Goal: Check status: Check status

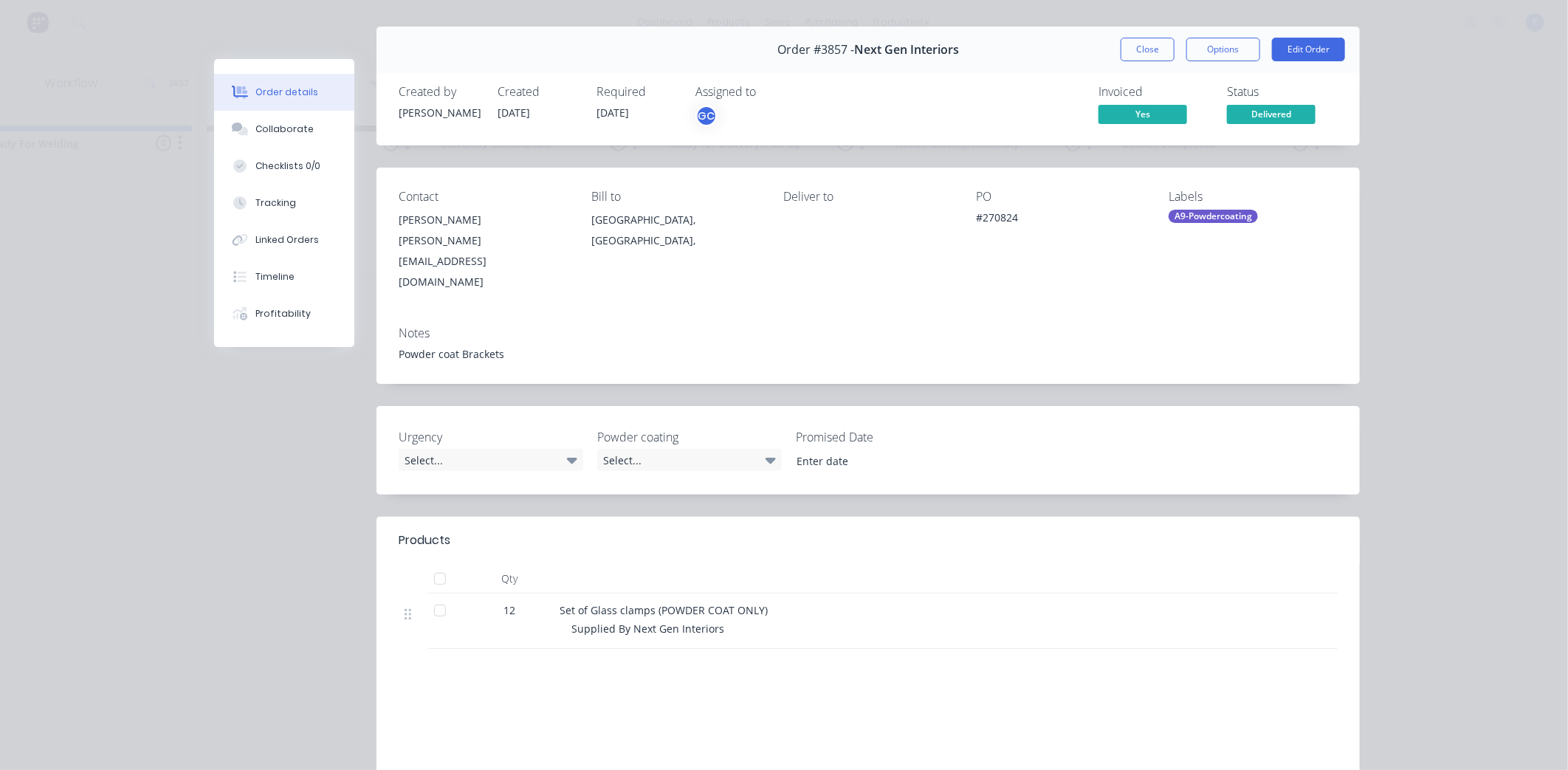
scroll to position [33, 0]
click at [433, 595] on div at bounding box center [440, 610] width 30 height 30
click at [1128, 52] on button "Close" at bounding box center [1148, 49] width 54 height 24
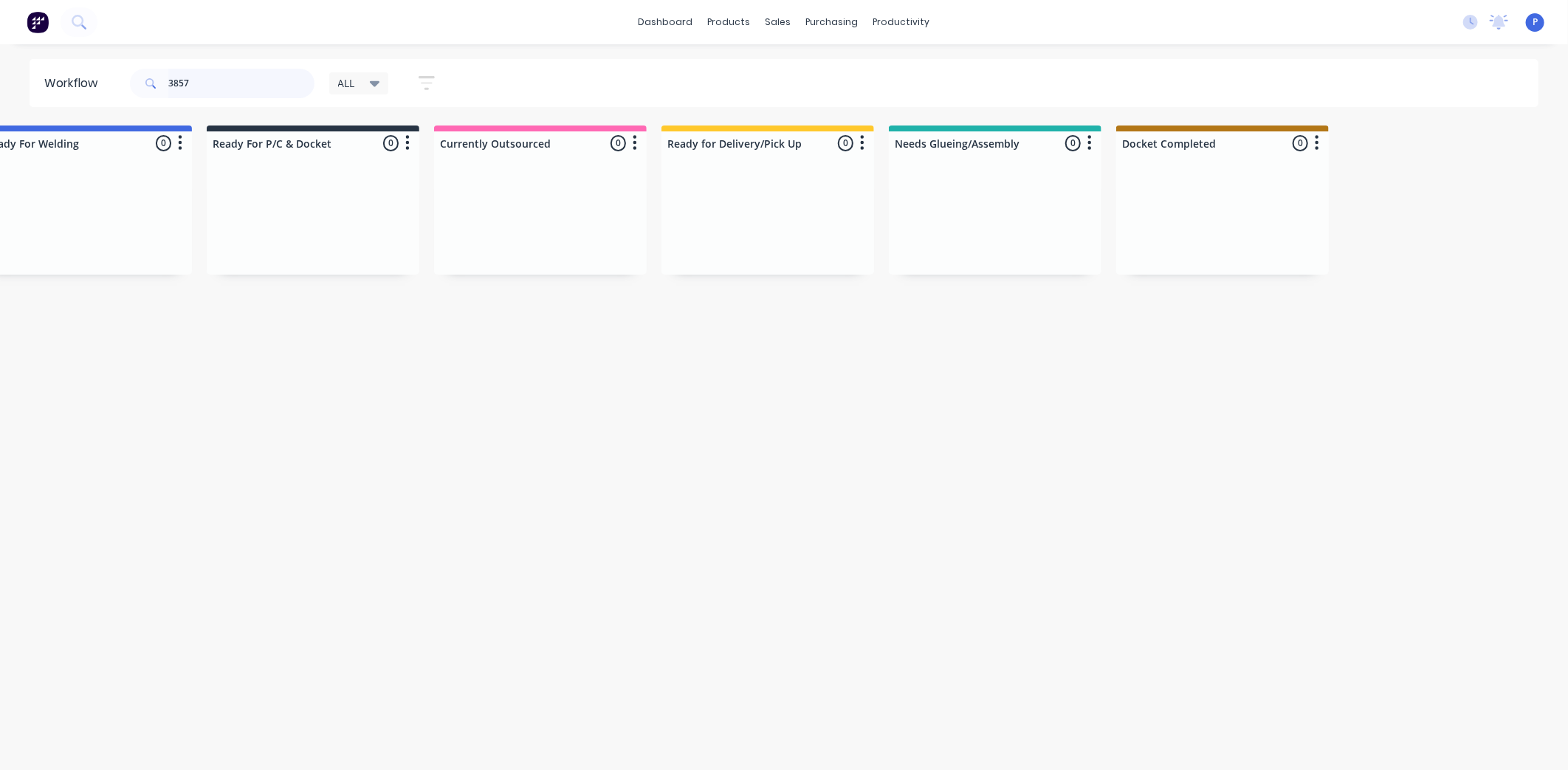
click at [198, 81] on input "3857" at bounding box center [241, 83] width 146 height 30
type input "3"
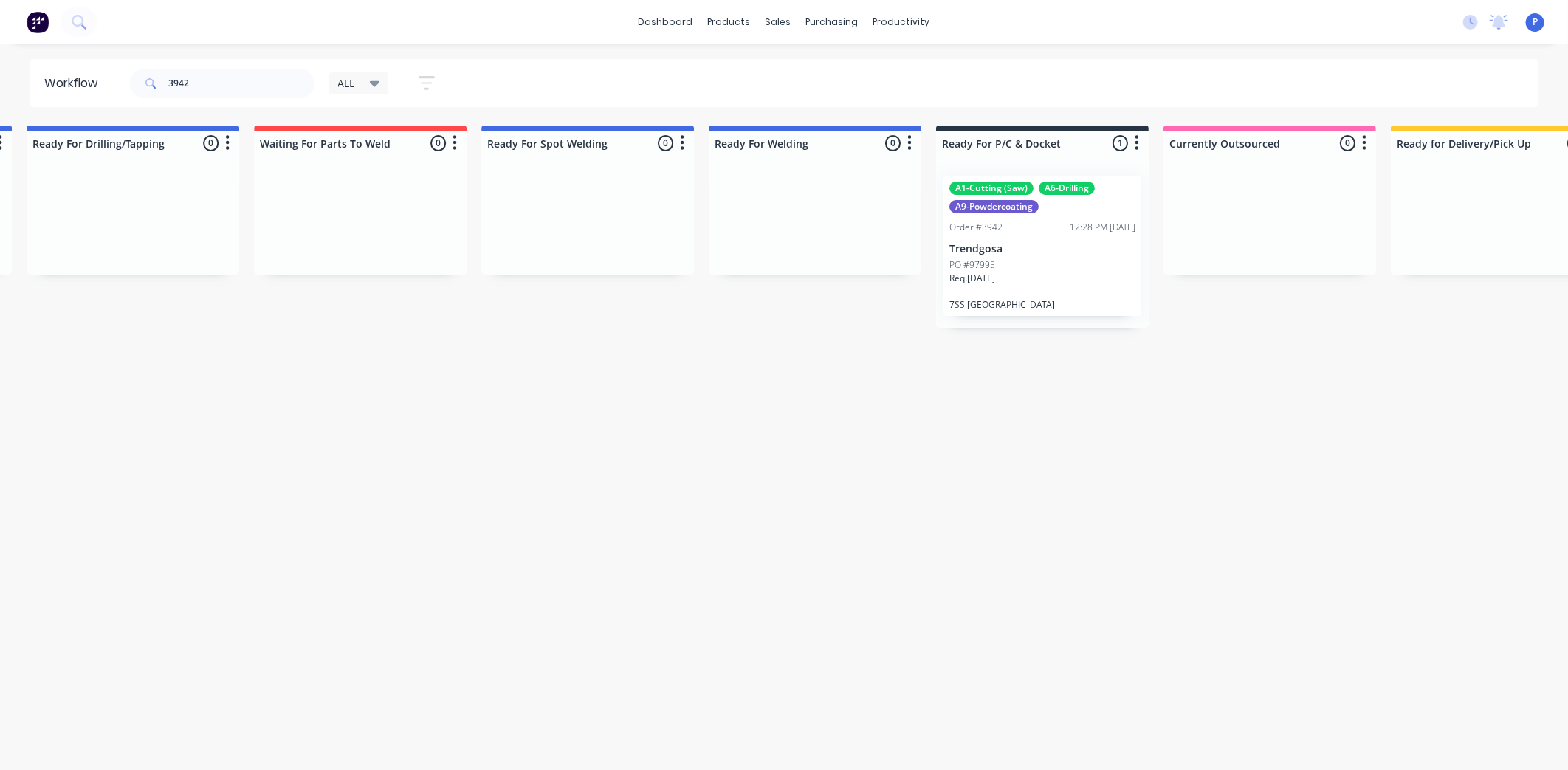
scroll to position [0, 3084]
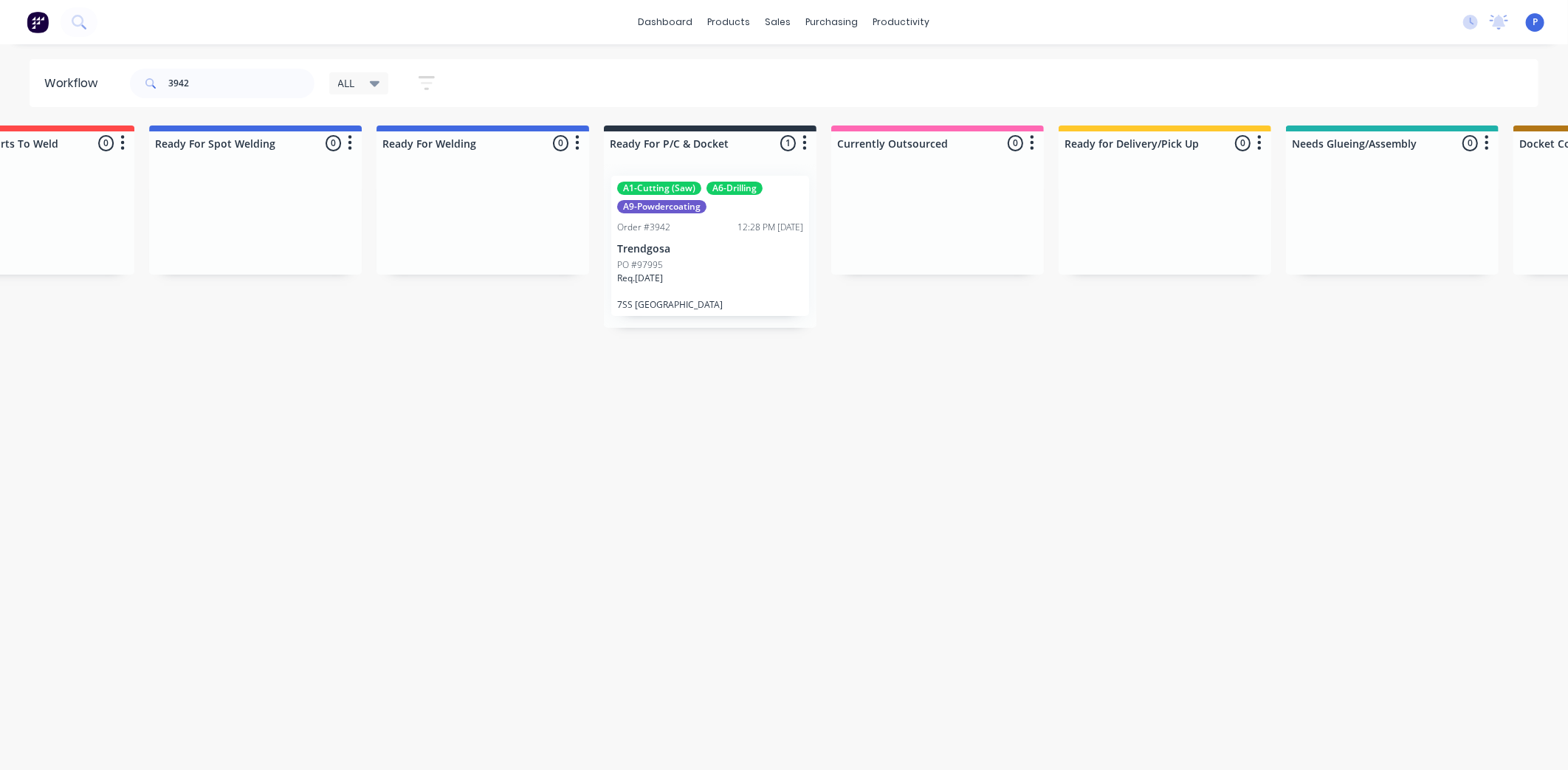
drag, startPoint x: 499, startPoint y: 406, endPoint x: 632, endPoint y: 409, distance: 133.0
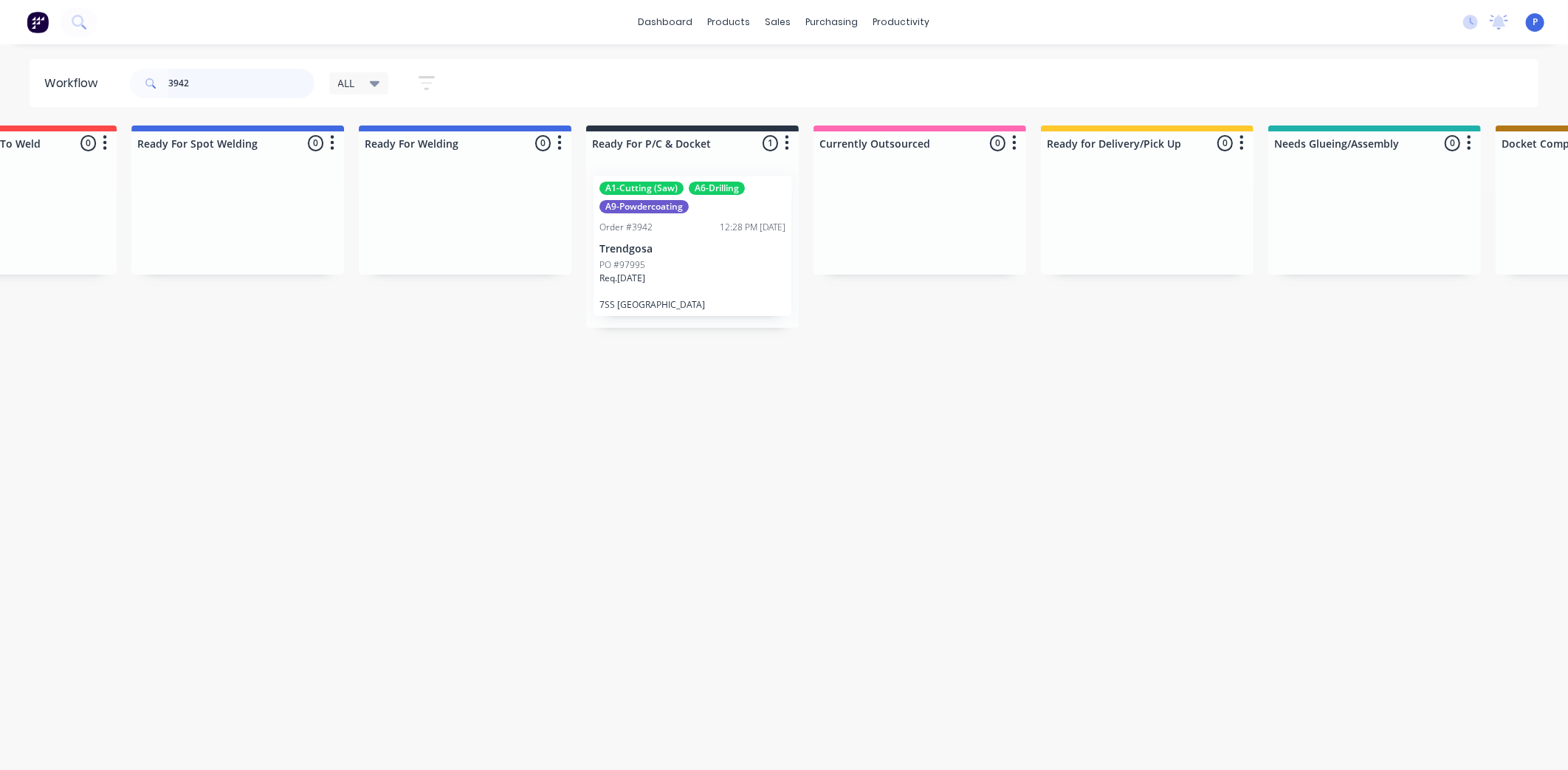
click at [203, 83] on input "3942" at bounding box center [241, 83] width 146 height 30
type input "3"
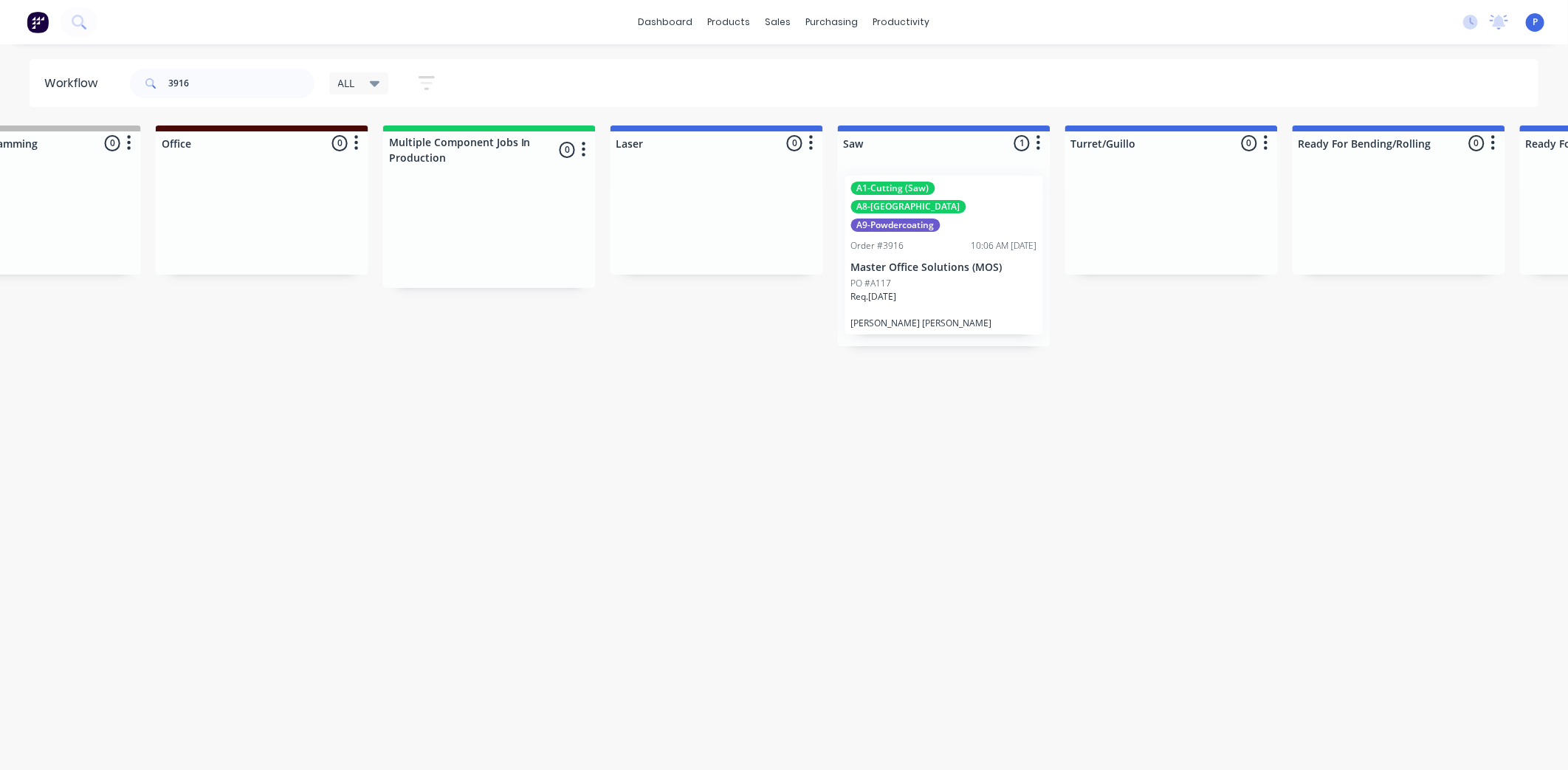
scroll to position [0, 1809]
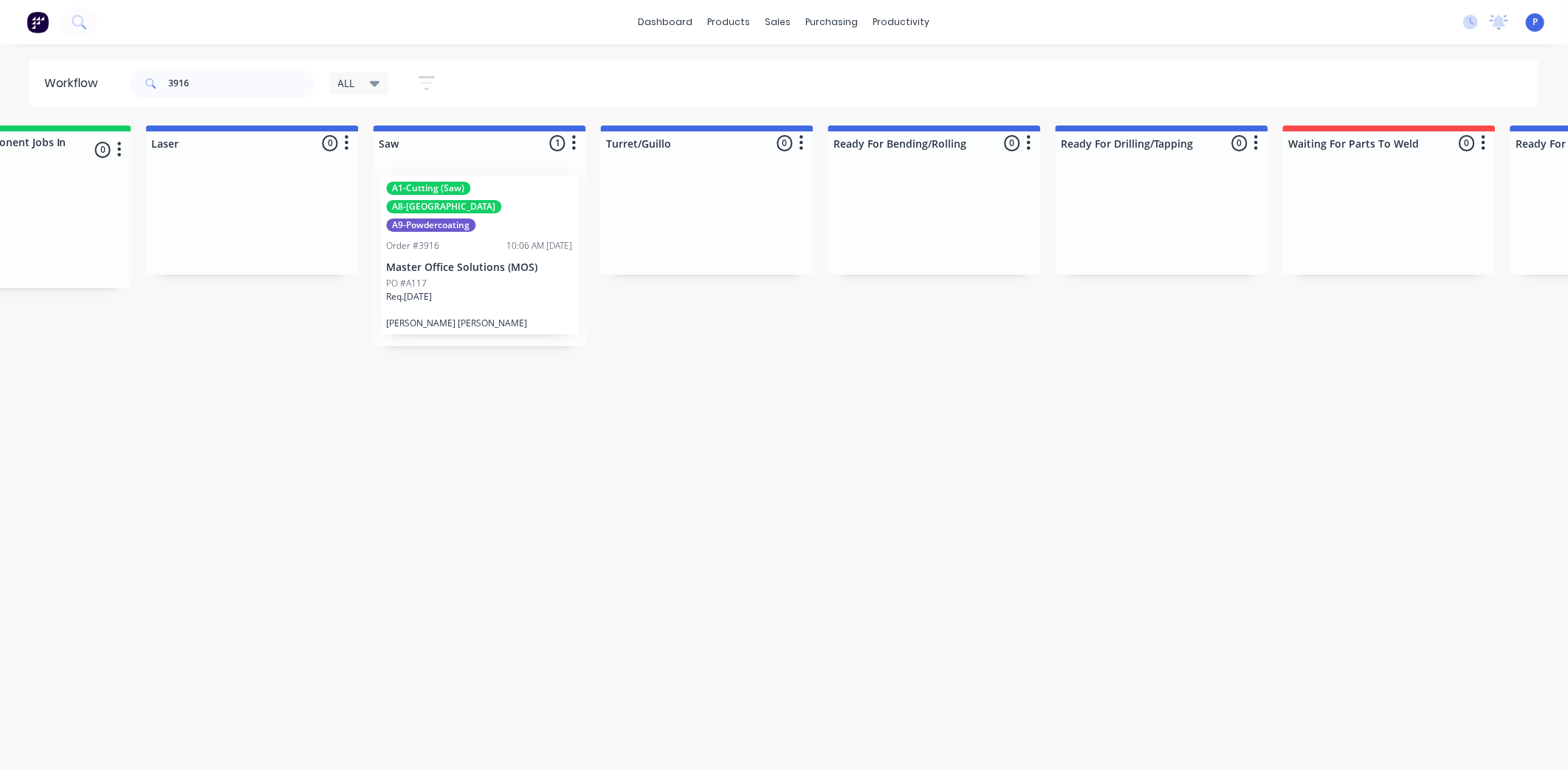
drag, startPoint x: 607, startPoint y: 423, endPoint x: 755, endPoint y: 437, distance: 148.7
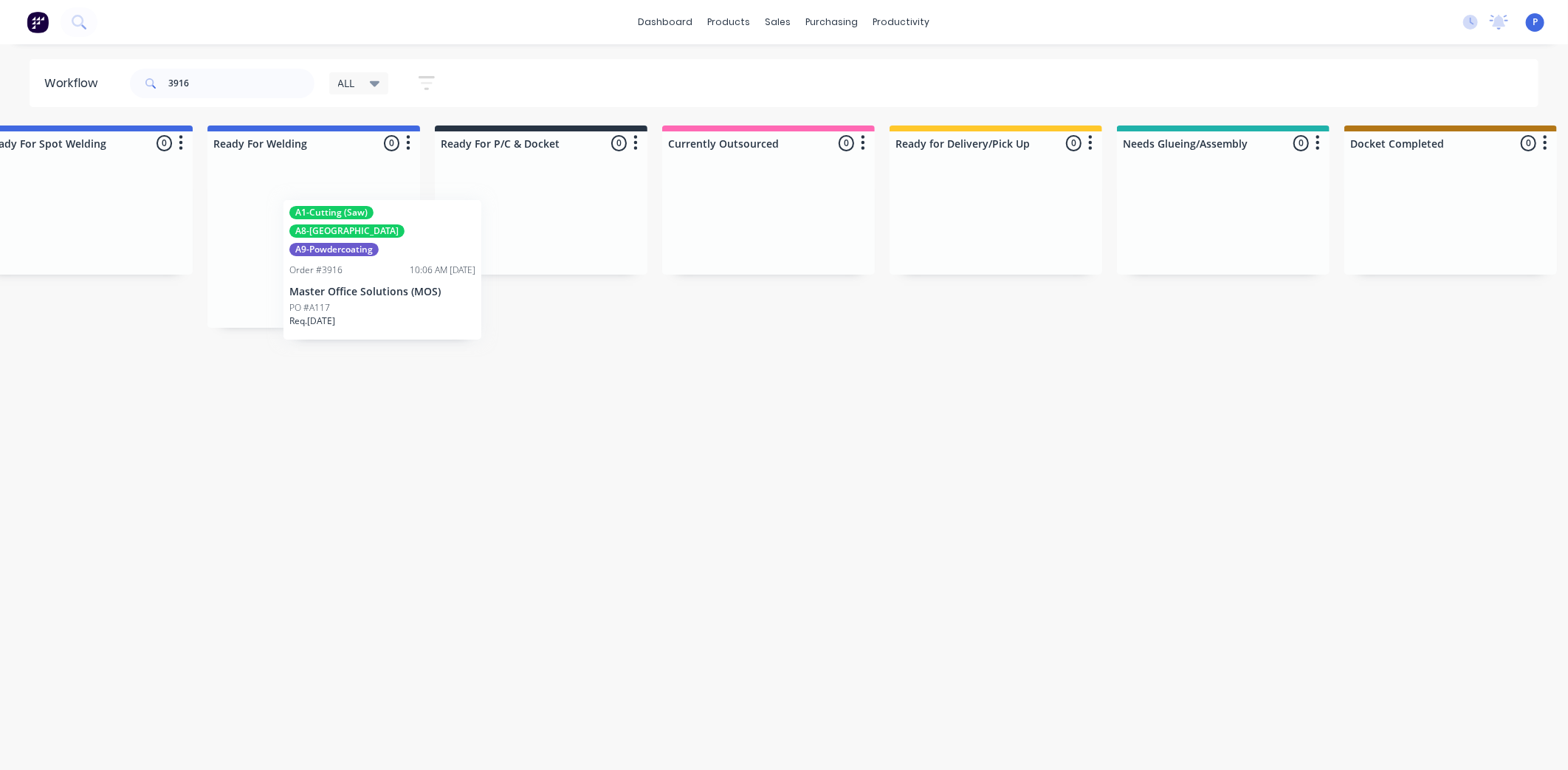
scroll to position [0, 3235]
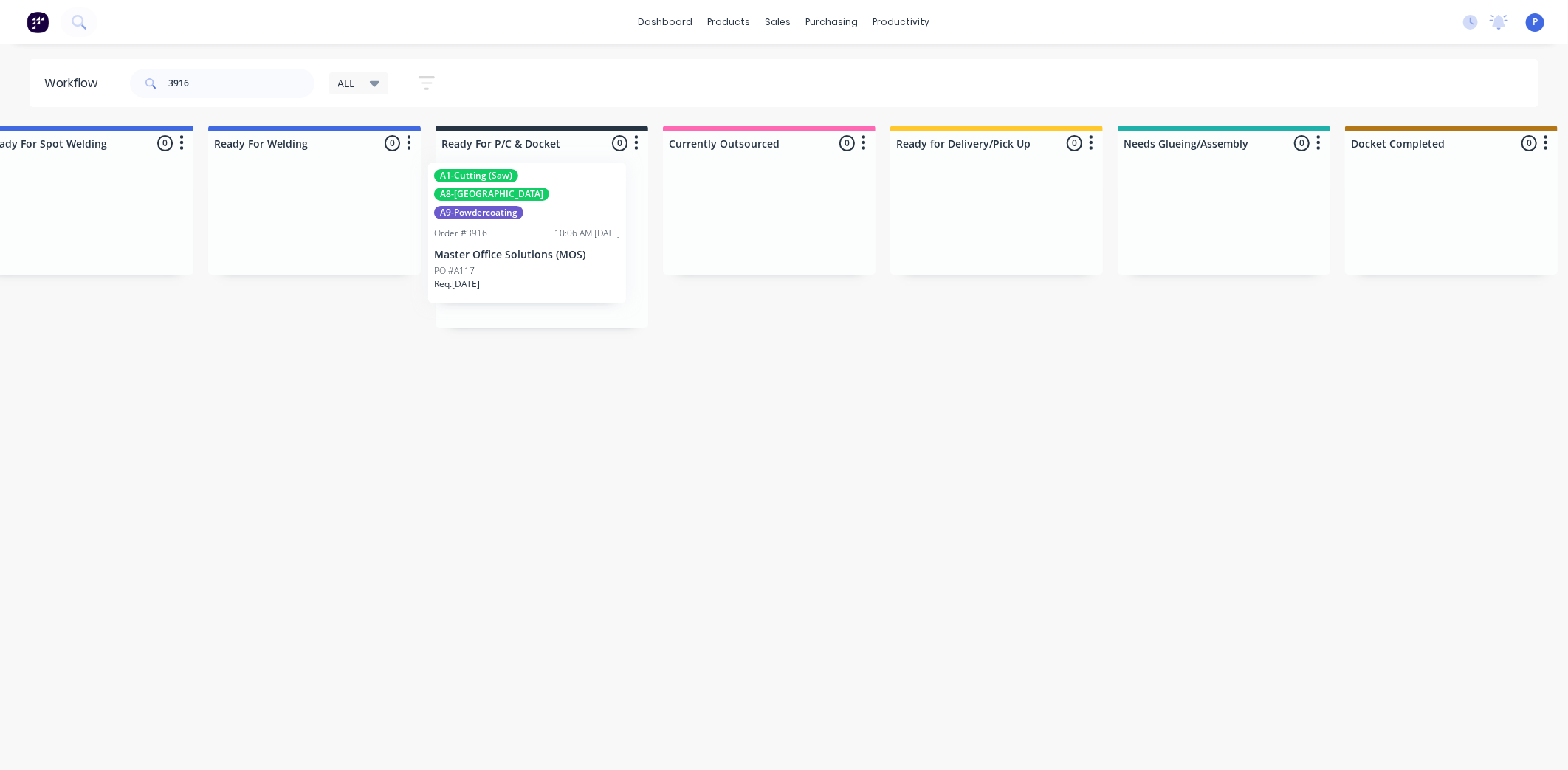
drag, startPoint x: 360, startPoint y: 229, endPoint x: 518, endPoint y: 217, distance: 158.5
click at [509, 239] on div "Order #3916 10:06 AM [DATE]" at bounding box center [542, 246] width 186 height 13
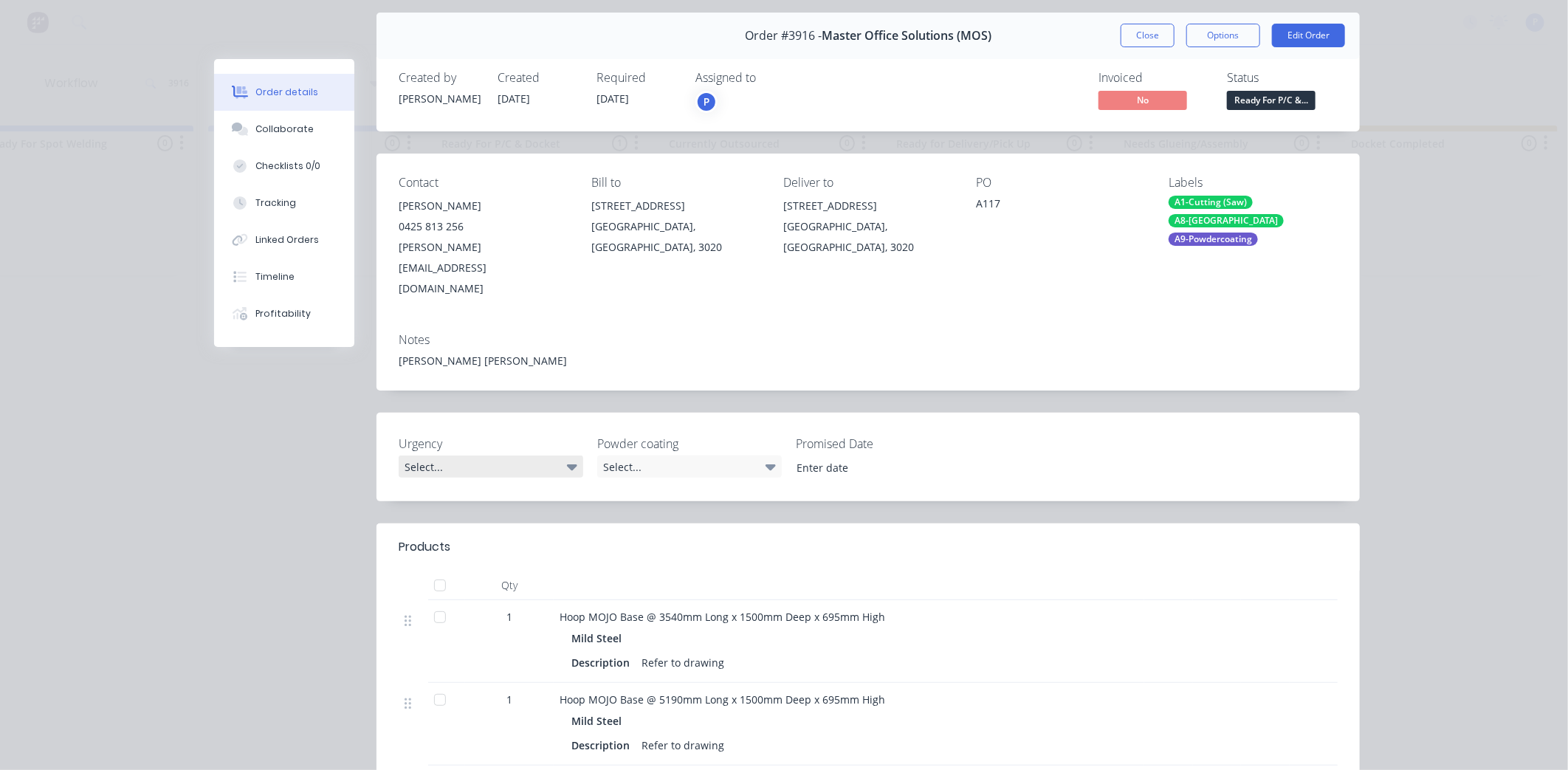
scroll to position [47, 0]
click at [1126, 30] on button "Close" at bounding box center [1148, 35] width 54 height 24
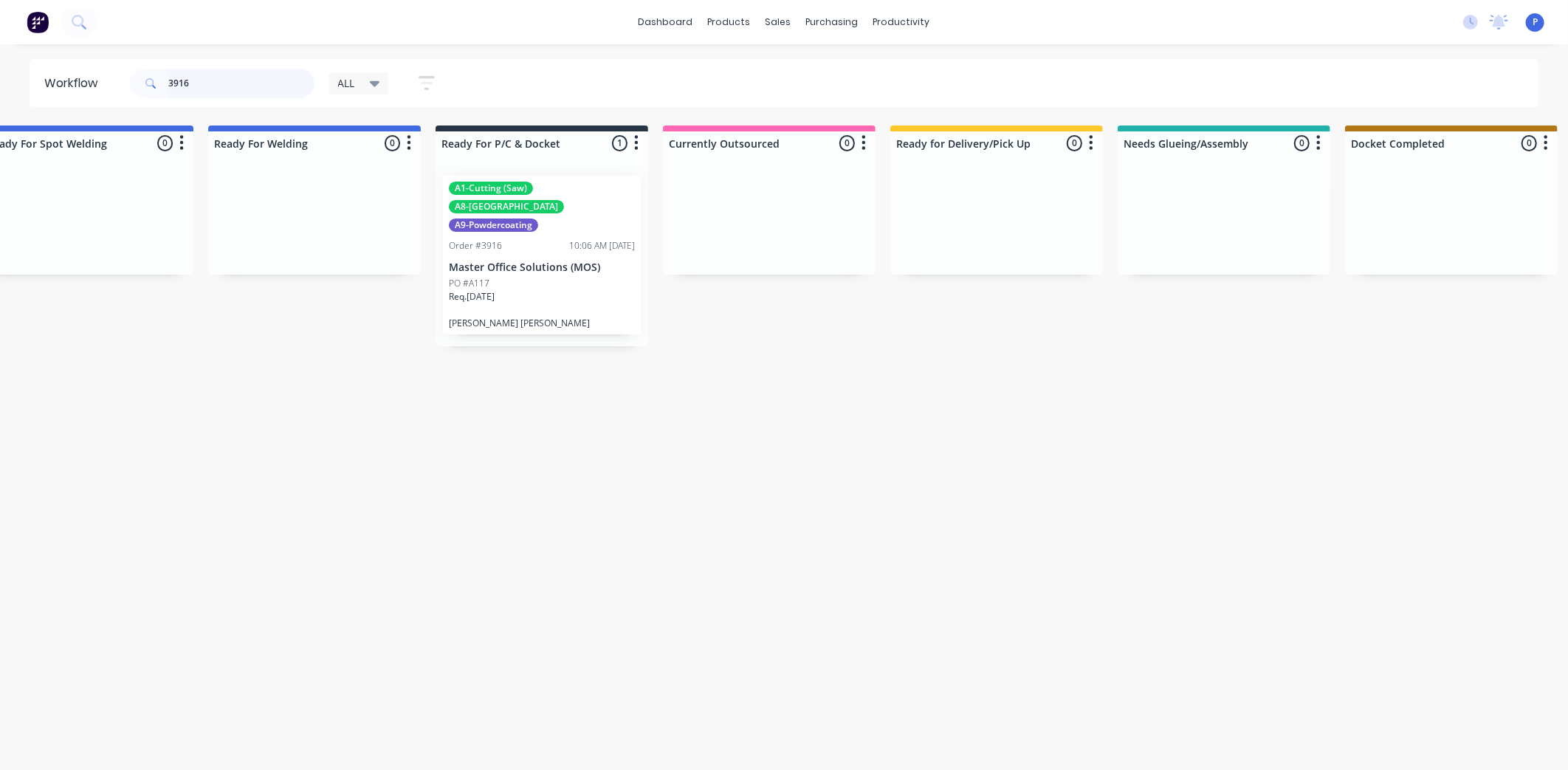
click at [234, 83] on input "3916" at bounding box center [241, 83] width 146 height 30
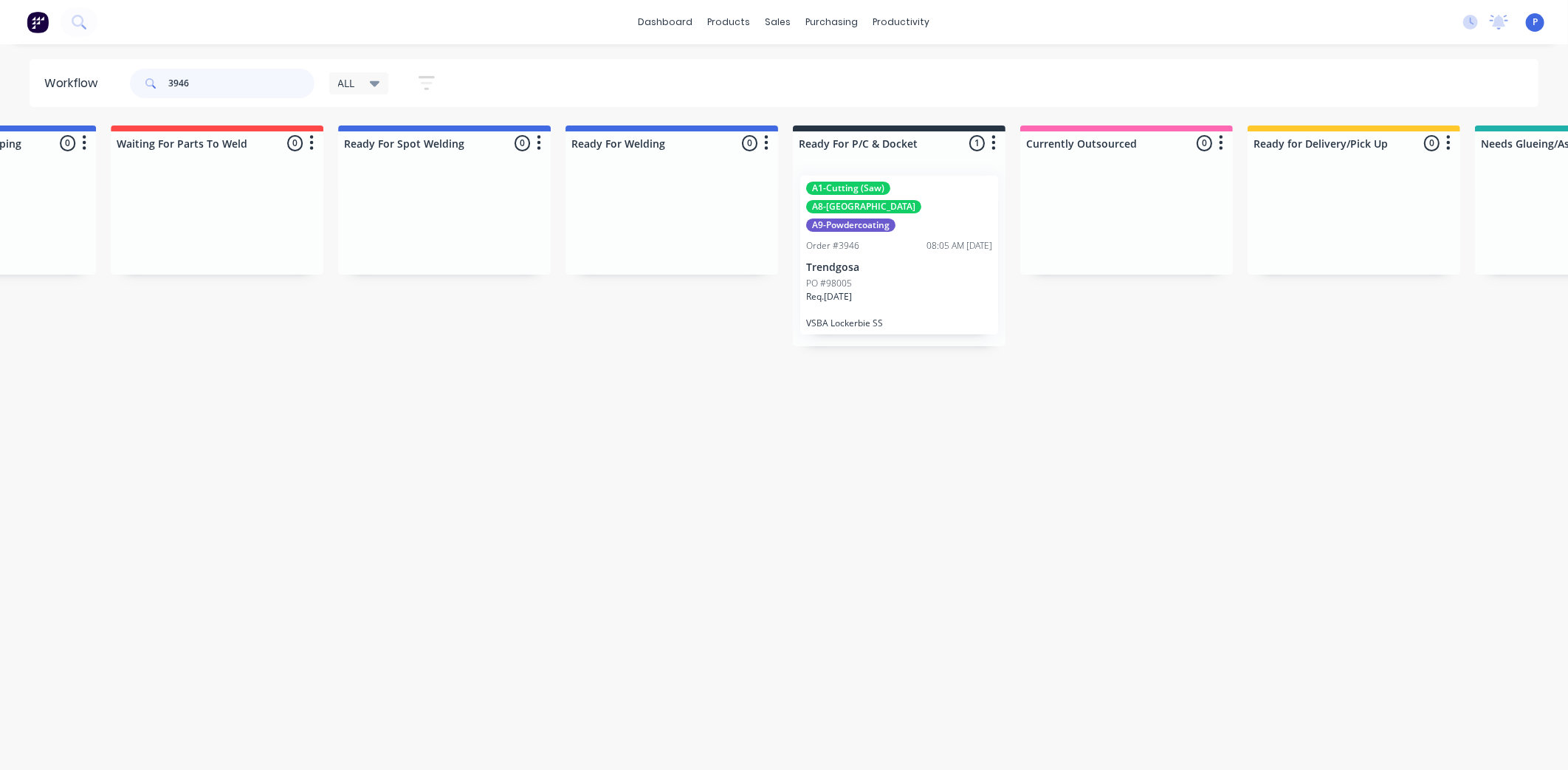
scroll to position [0, 2988]
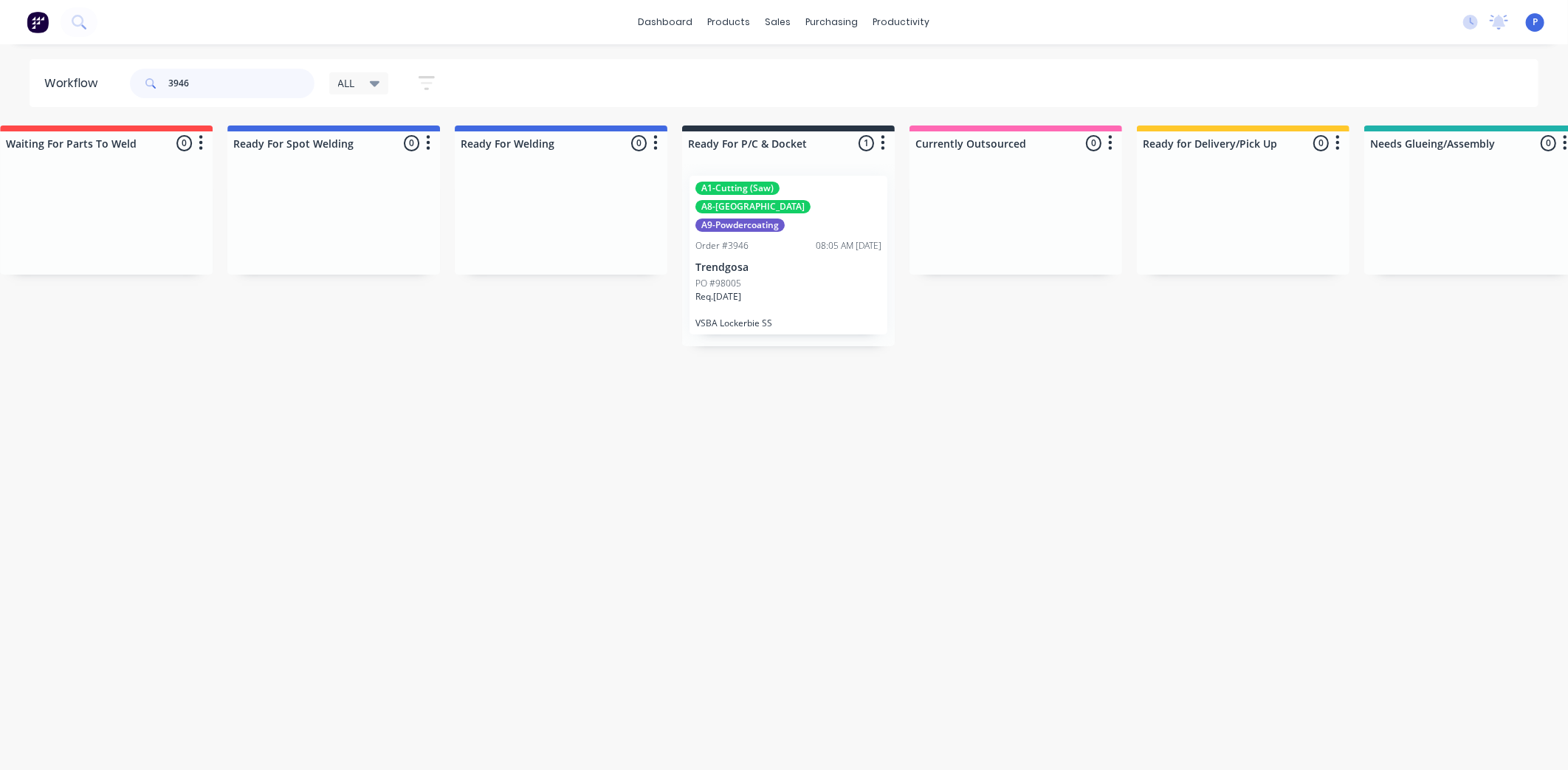
type input "3946"
click at [839, 296] on div "Req. [DATE]" at bounding box center [788, 302] width 186 height 25
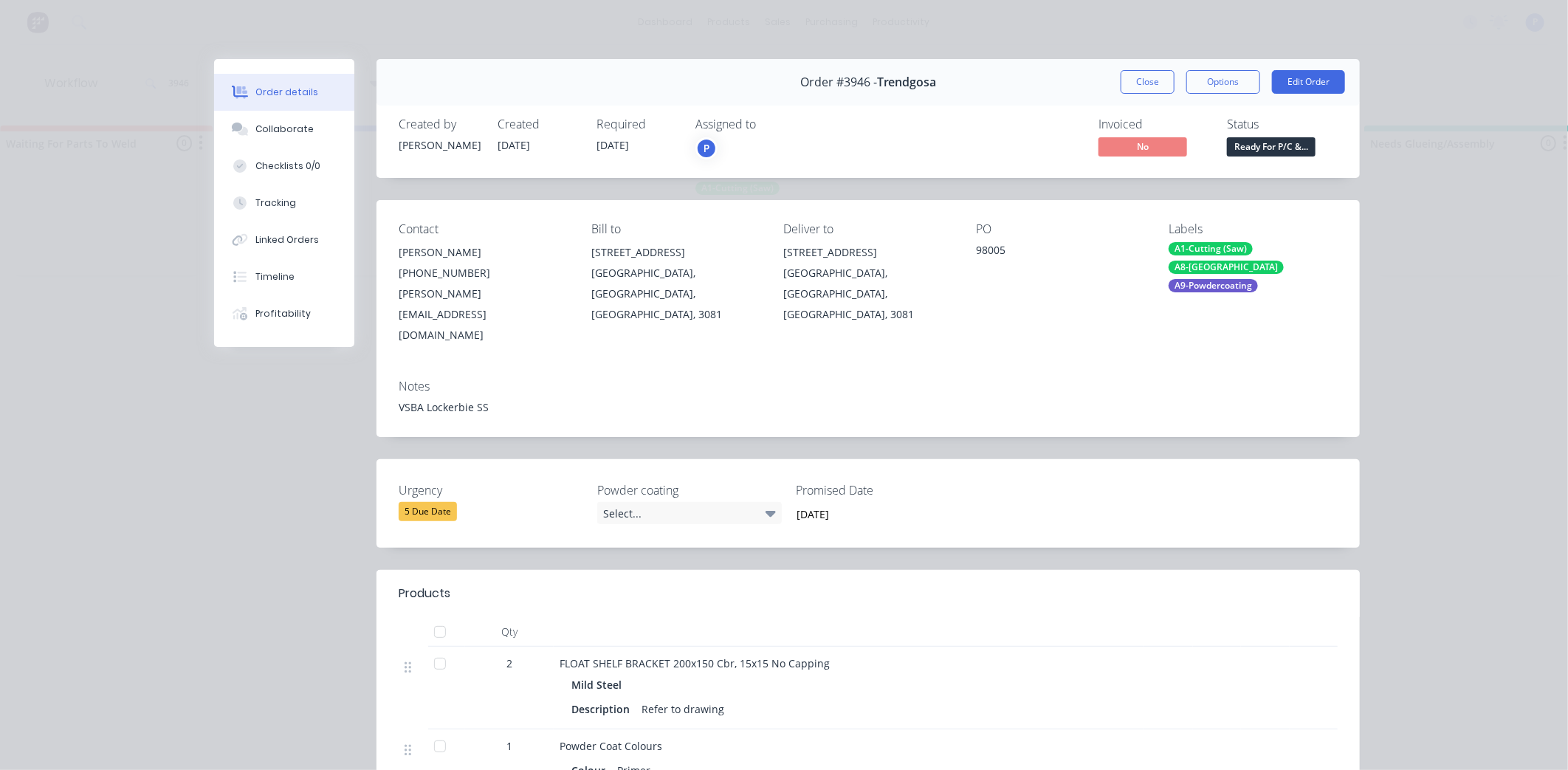
click at [425, 617] on div at bounding box center [440, 632] width 30 height 30
click at [290, 206] on button "Tracking" at bounding box center [284, 203] width 140 height 37
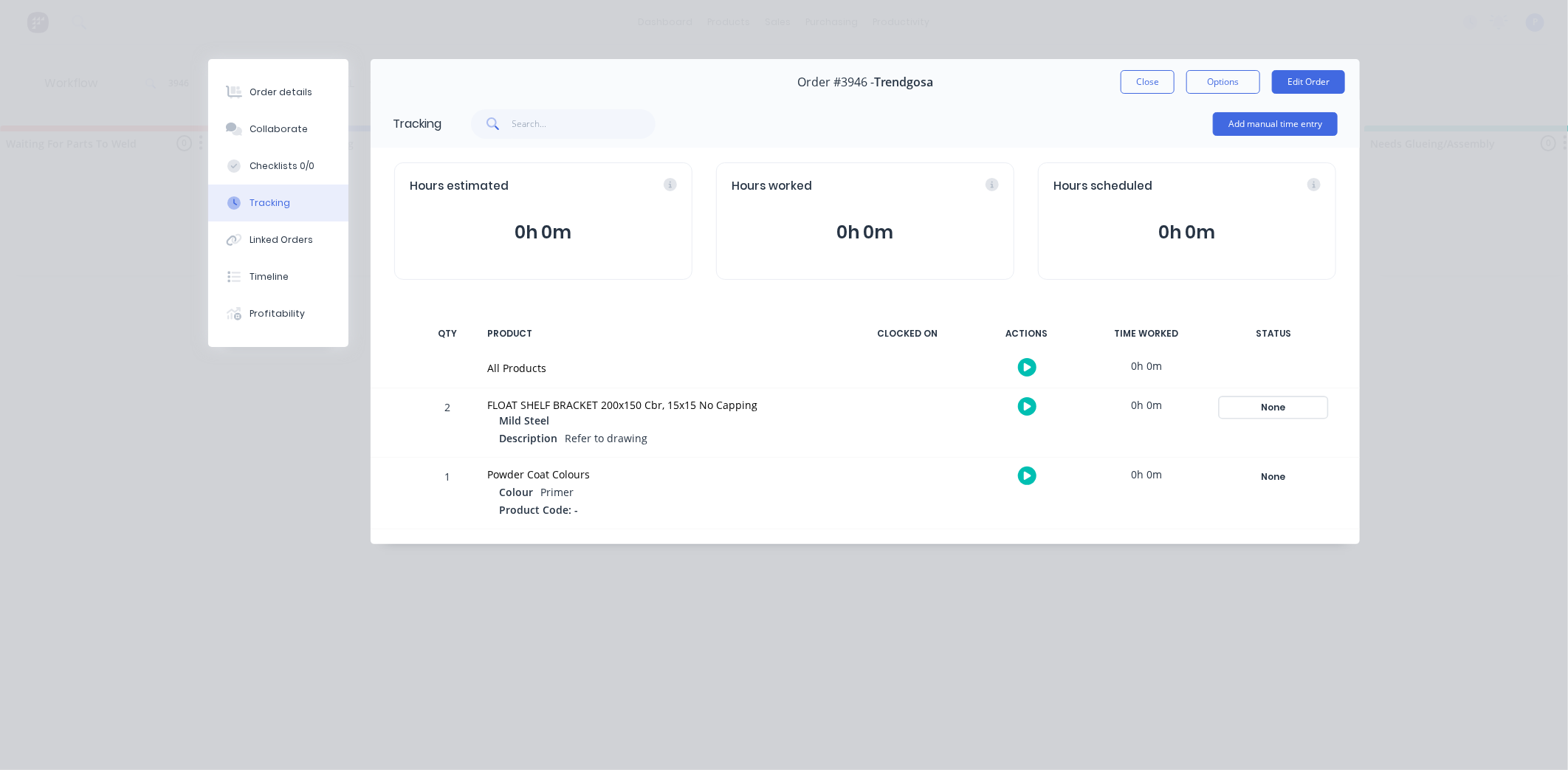
click at [1277, 404] on div "None" at bounding box center [1273, 407] width 107 height 19
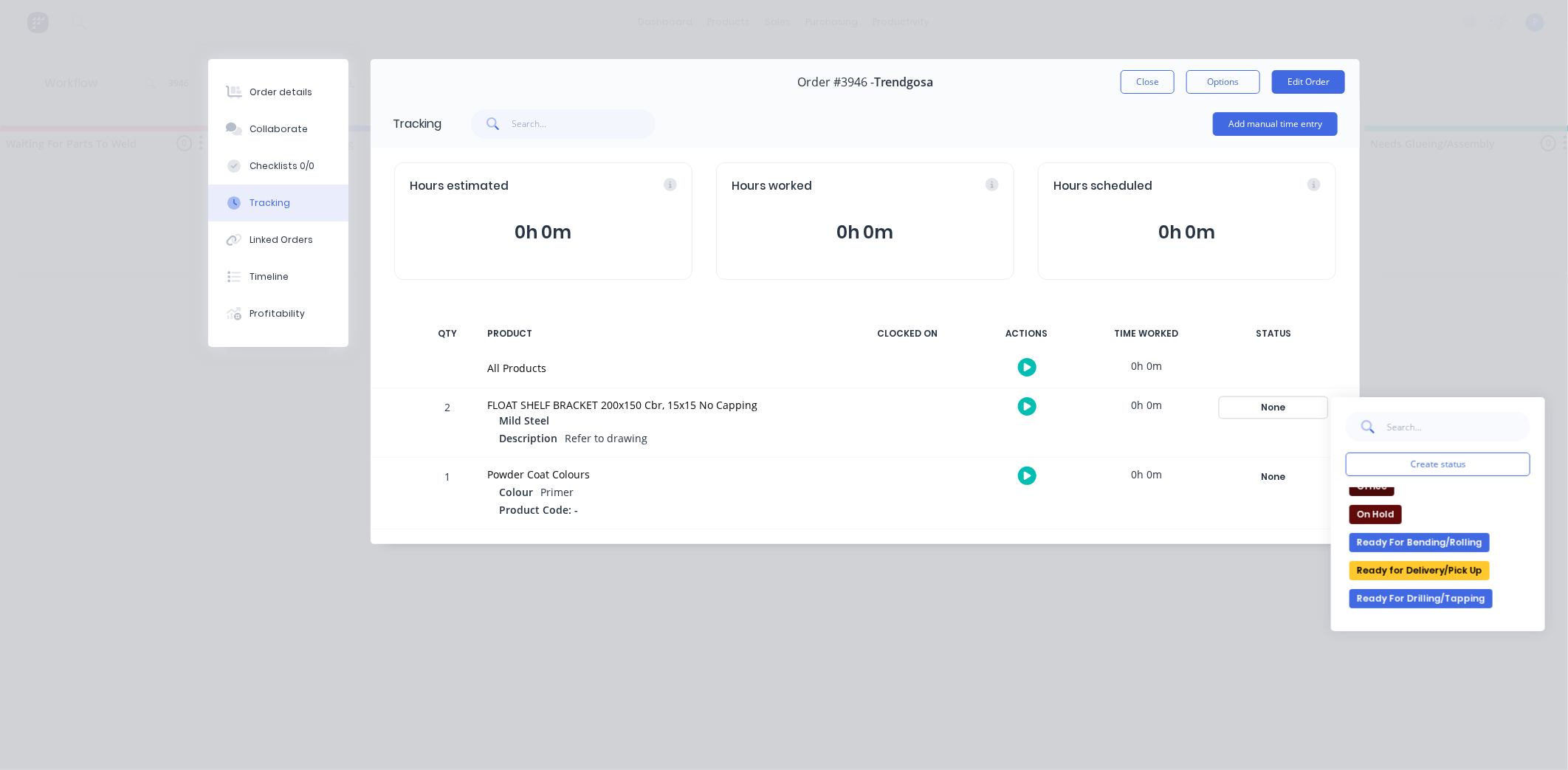
scroll to position [236, 0]
click at [1424, 569] on button "Ready for Delivery/Pick Up" at bounding box center [1420, 569] width 140 height 19
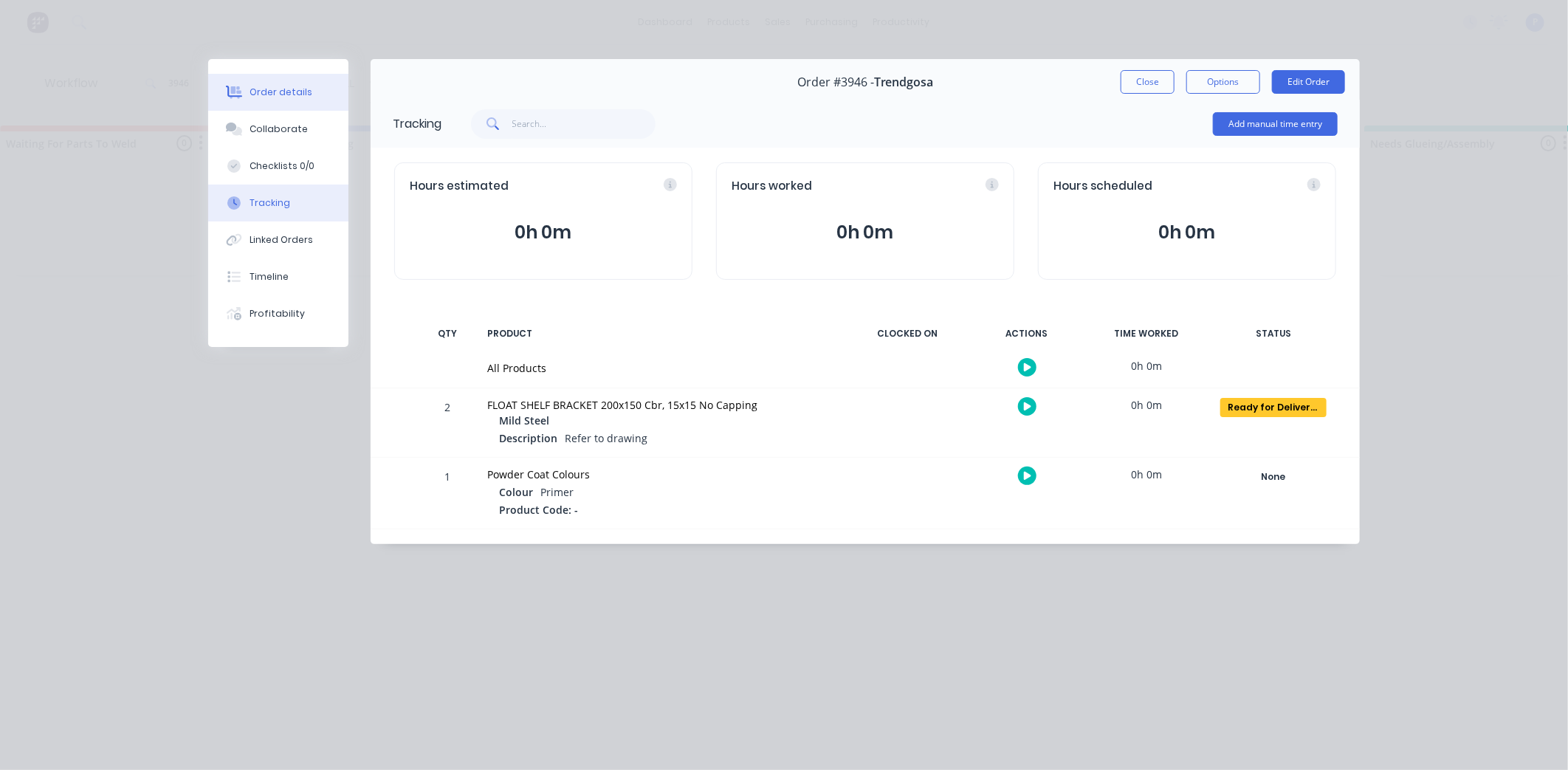
click at [294, 97] on div "Order details" at bounding box center [281, 92] width 63 height 13
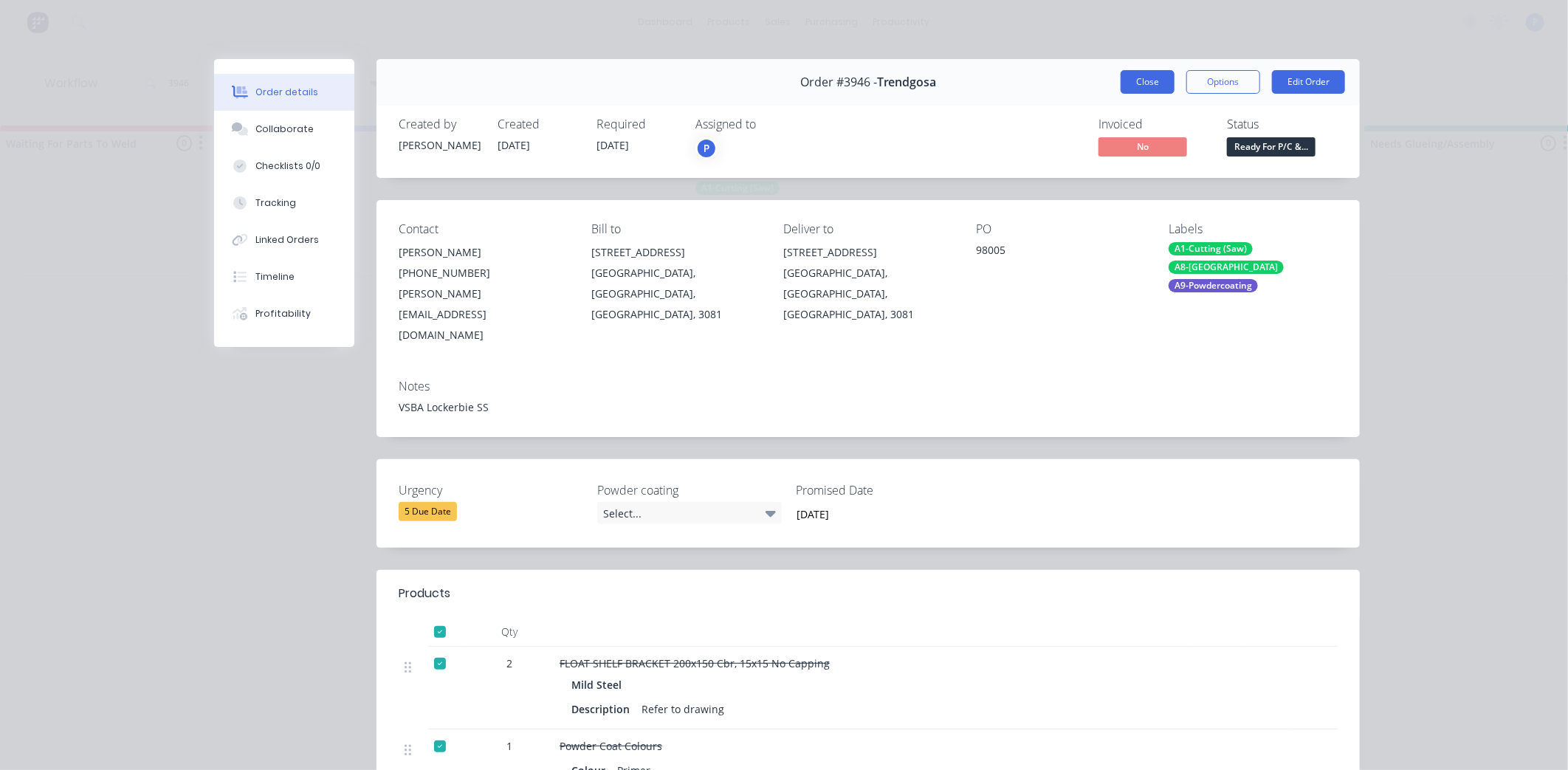
click at [1123, 90] on button "Close" at bounding box center [1148, 82] width 54 height 24
